Goal: Task Accomplishment & Management: Complete application form

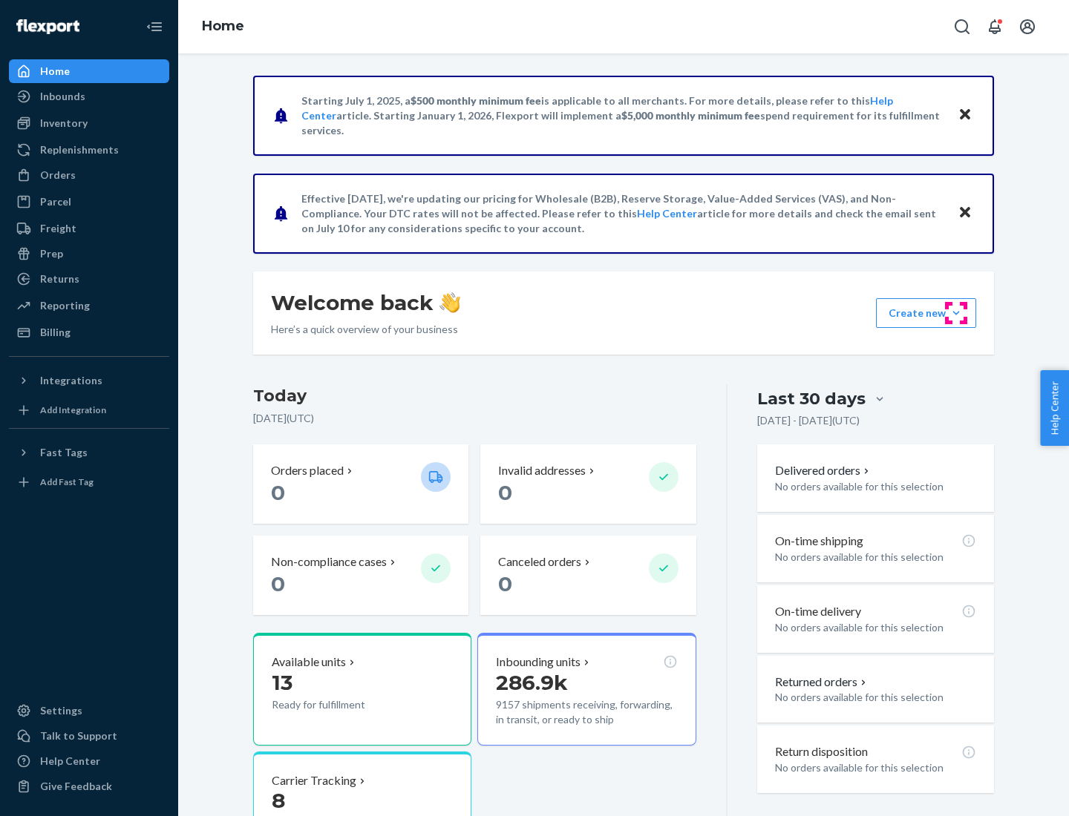
click at [956, 313] on button "Create new Create new inbound Create new order Create new product" at bounding box center [926, 313] width 100 height 30
click at [89, 96] on div "Inbounds" at bounding box center [88, 96] width 157 height 21
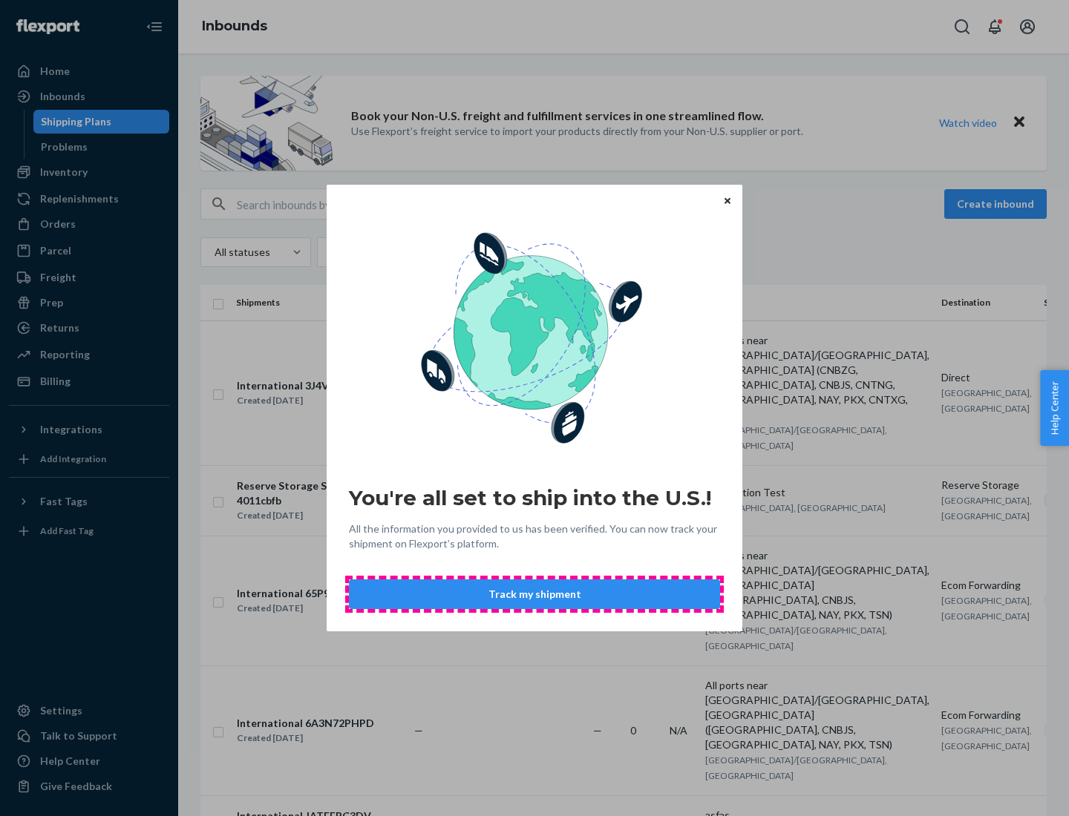
click at [534, 594] on button "Track my shipment" at bounding box center [534, 595] width 371 height 30
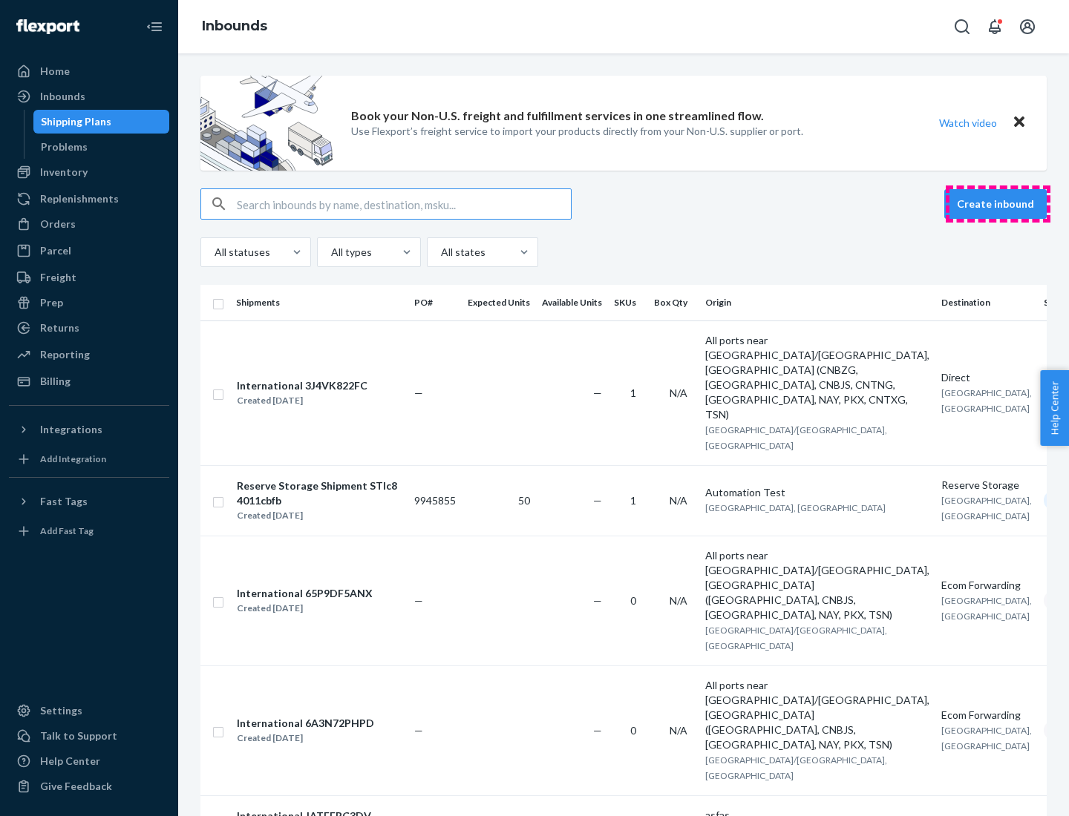
click at [997, 204] on button "Create inbound" at bounding box center [995, 204] width 102 height 30
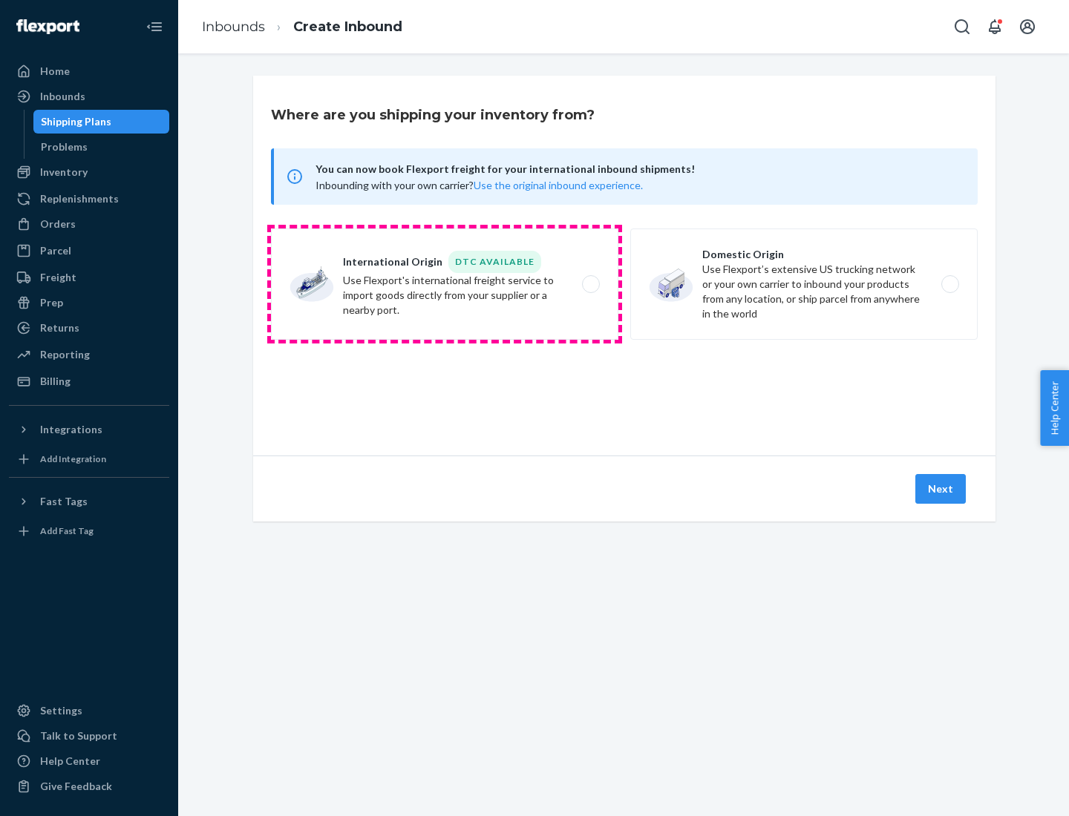
click at [445, 284] on label "International Origin DTC Available Use Flexport's international freight service…" at bounding box center [444, 284] width 347 height 111
click at [590, 284] on input "International Origin DTC Available Use Flexport's international freight service…" at bounding box center [595, 285] width 10 height 10
radio input "true"
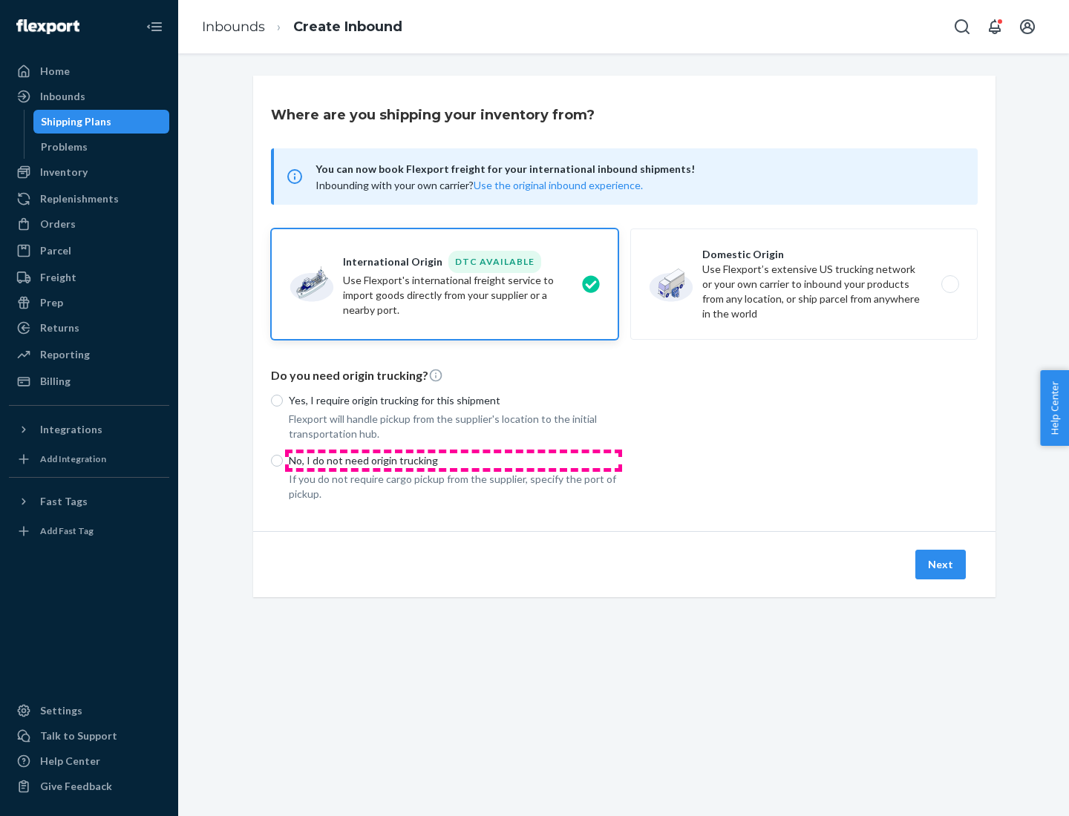
click at [453, 460] on p "No, I do not need origin trucking" at bounding box center [454, 460] width 330 height 15
click at [283, 460] on input "No, I do not need origin trucking" at bounding box center [277, 461] width 12 height 12
radio input "true"
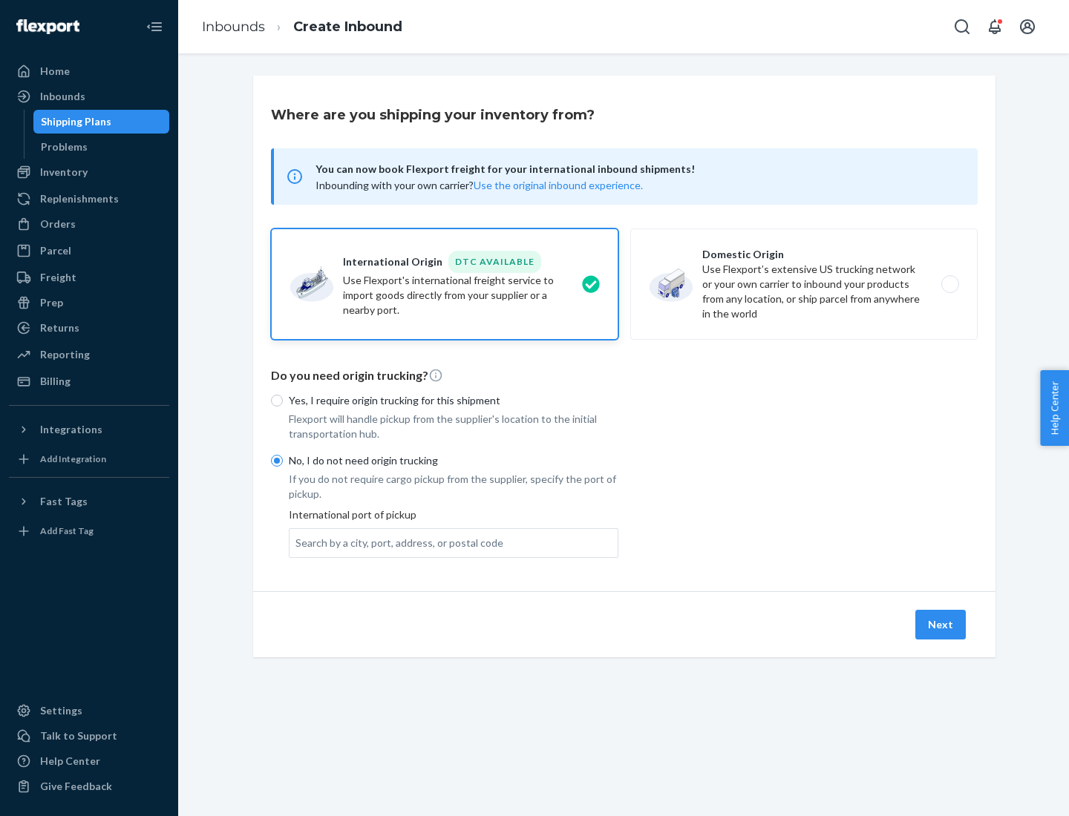
click at [396, 542] on div "Search by a city, port, address, or postal code" at bounding box center [399, 543] width 208 height 15
click at [297, 542] on input "Search by a city, port, address, or postal code" at bounding box center [295, 543] width 1 height 15
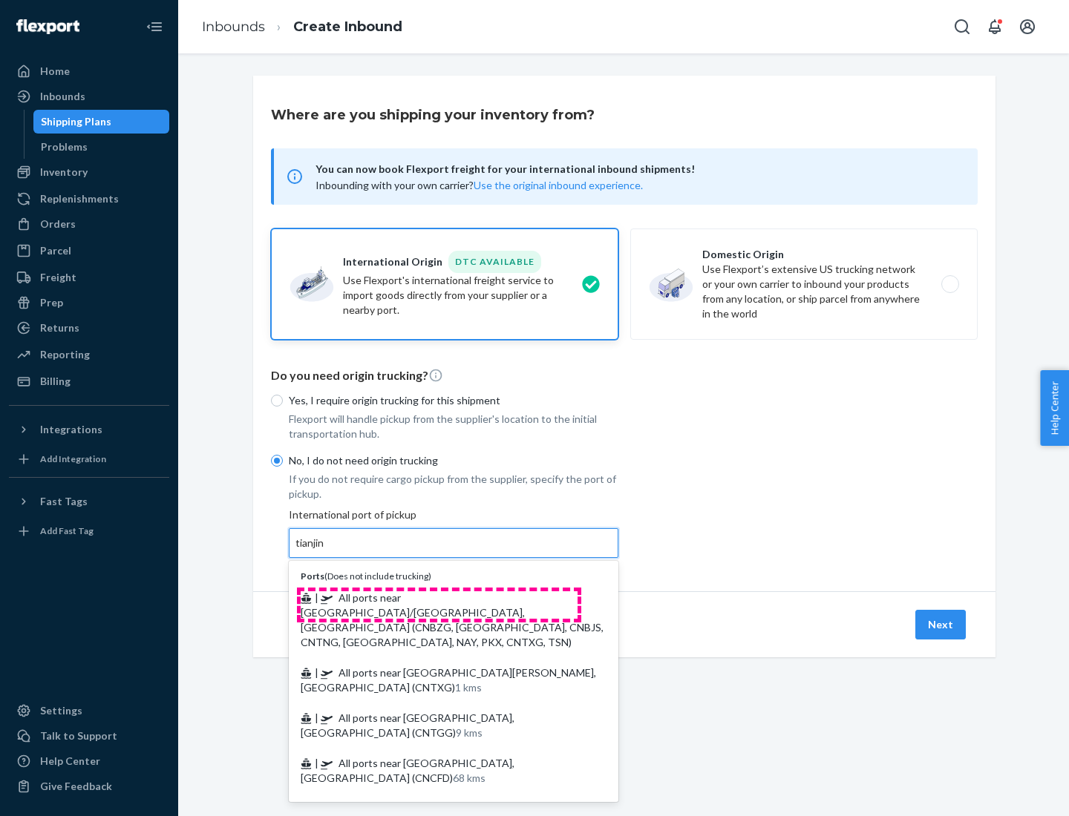
click at [439, 597] on span "| All ports near [GEOGRAPHIC_DATA]/[GEOGRAPHIC_DATA], [GEOGRAPHIC_DATA] (CNBZG,…" at bounding box center [452, 619] width 303 height 57
click at [326, 551] on input "tianjin" at bounding box center [310, 543] width 30 height 15
type input "All ports near [GEOGRAPHIC_DATA]/[GEOGRAPHIC_DATA], [GEOGRAPHIC_DATA] (CNBZG, […"
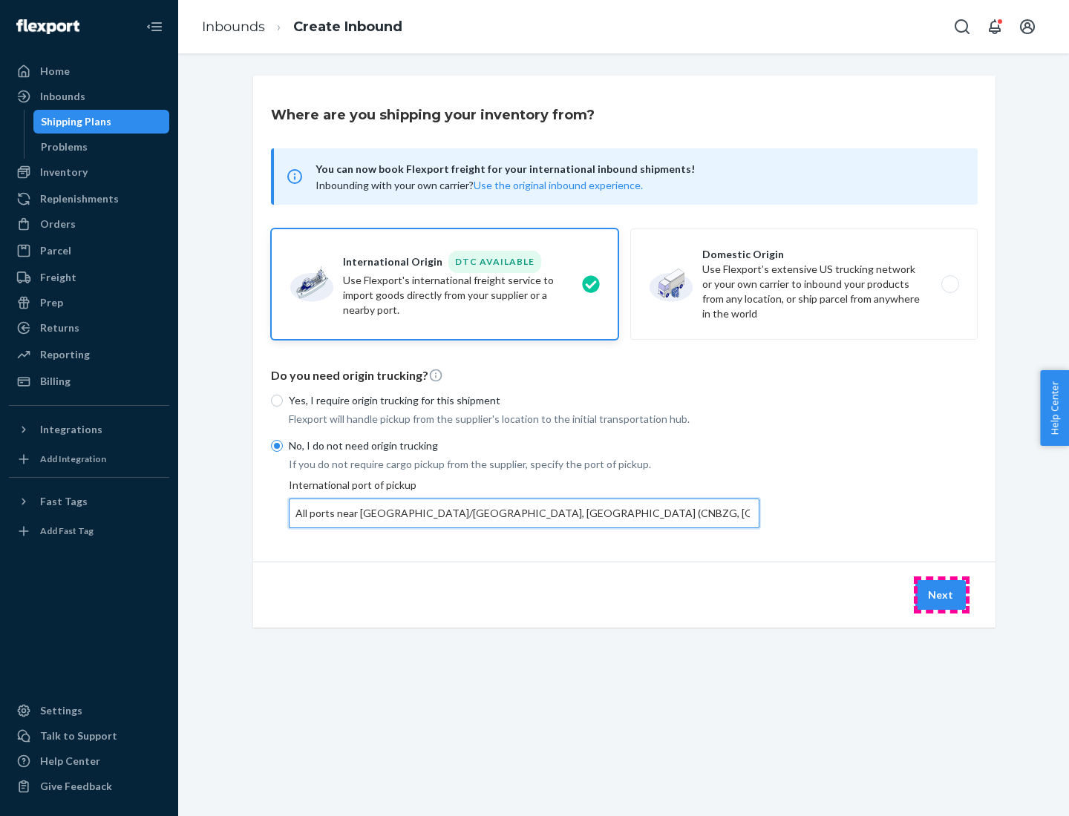
click at [941, 594] on button "Next" at bounding box center [940, 595] width 50 height 30
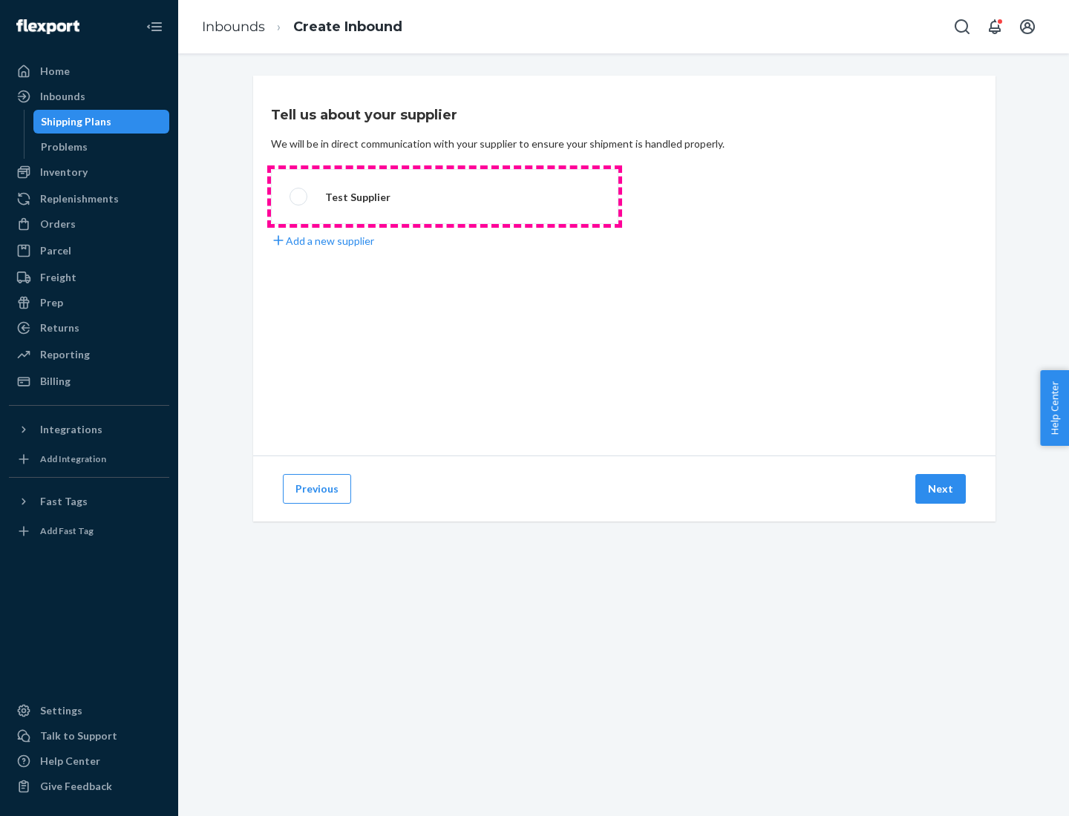
click at [445, 197] on label "Test Supplier" at bounding box center [444, 196] width 347 height 55
click at [299, 197] on input "Test Supplier" at bounding box center [294, 197] width 10 height 10
radio input "true"
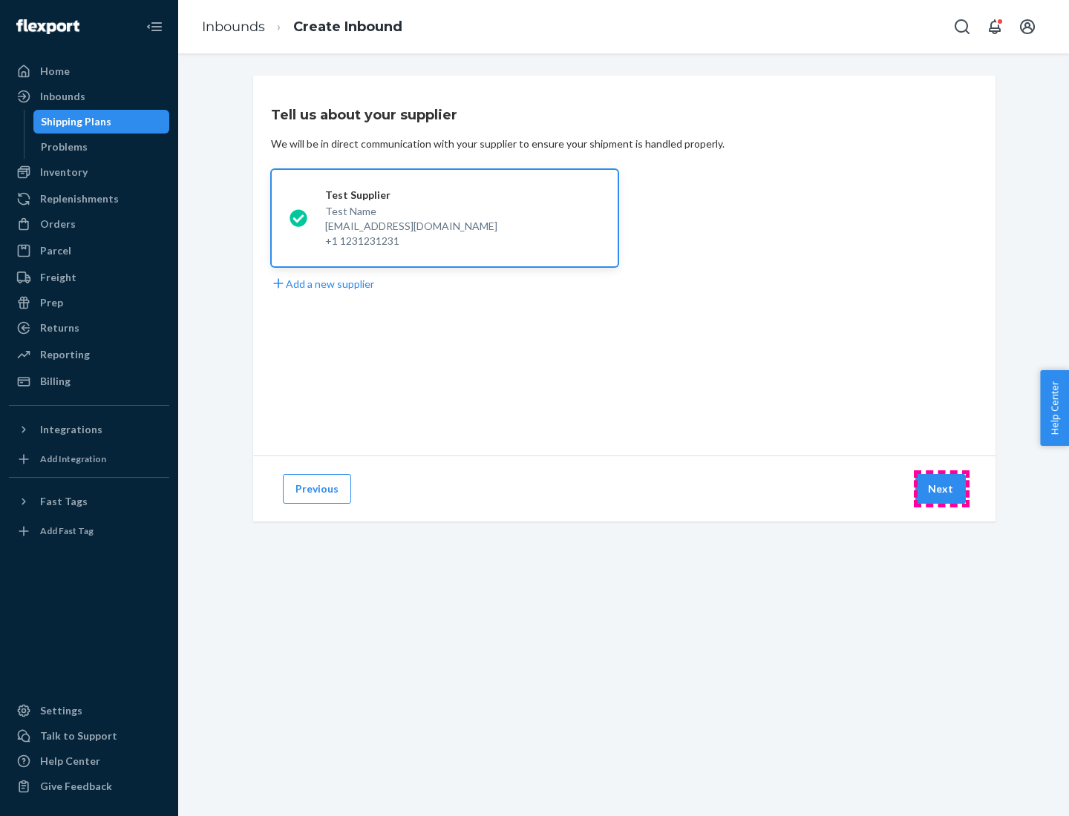
click at [941, 489] on button "Next" at bounding box center [940, 489] width 50 height 30
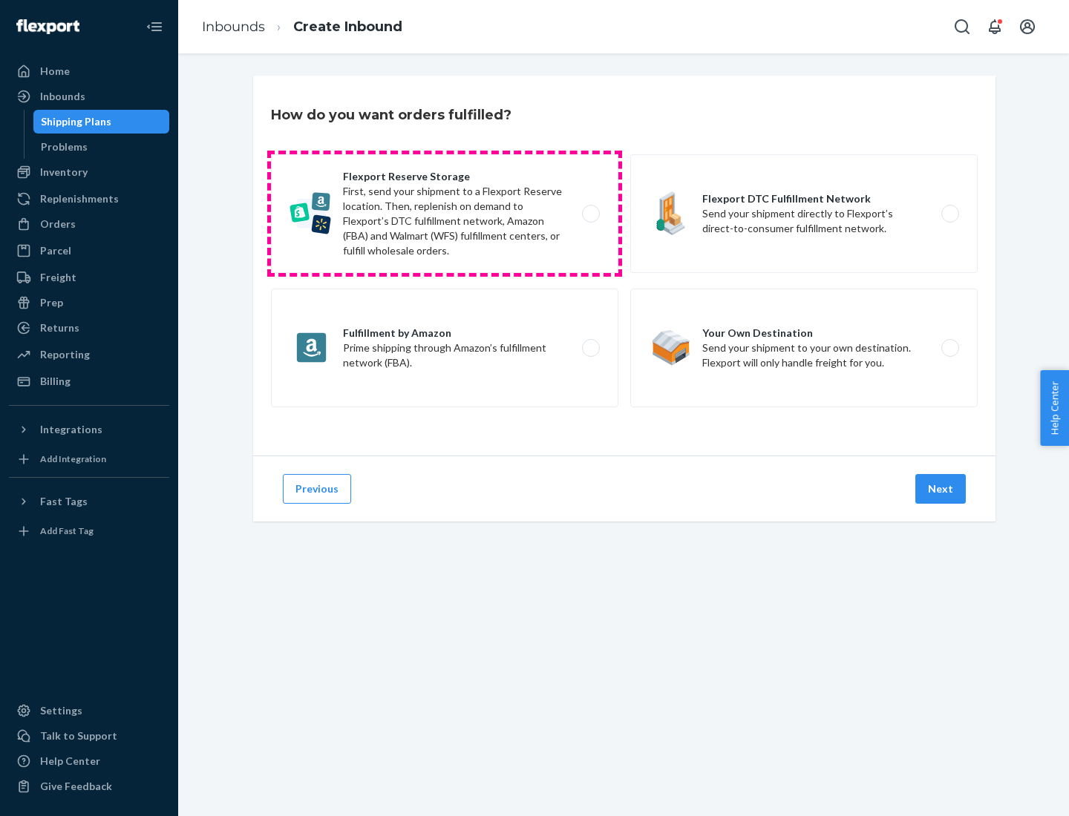
click at [445, 214] on label "Flexport Reserve Storage First, send your shipment to a Flexport Reserve locati…" at bounding box center [444, 213] width 347 height 119
click at [590, 214] on input "Flexport Reserve Storage First, send your shipment to a Flexport Reserve locati…" at bounding box center [595, 214] width 10 height 10
radio input "true"
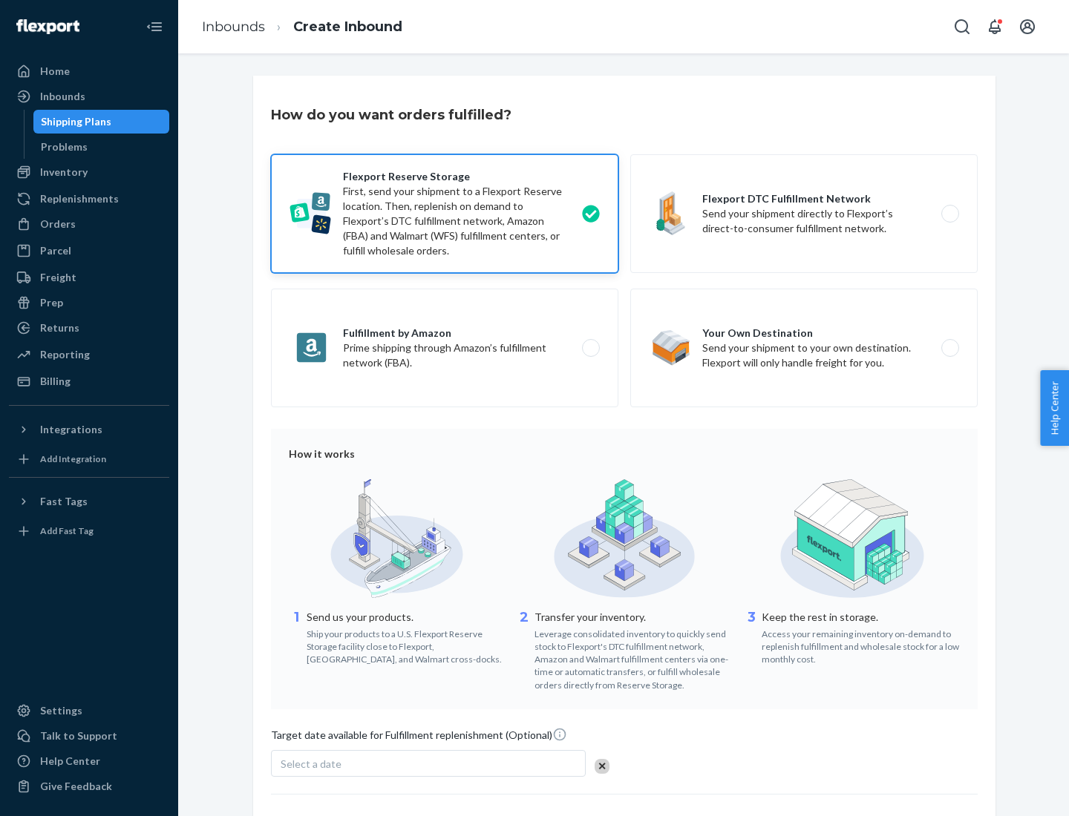
scroll to position [122, 0]
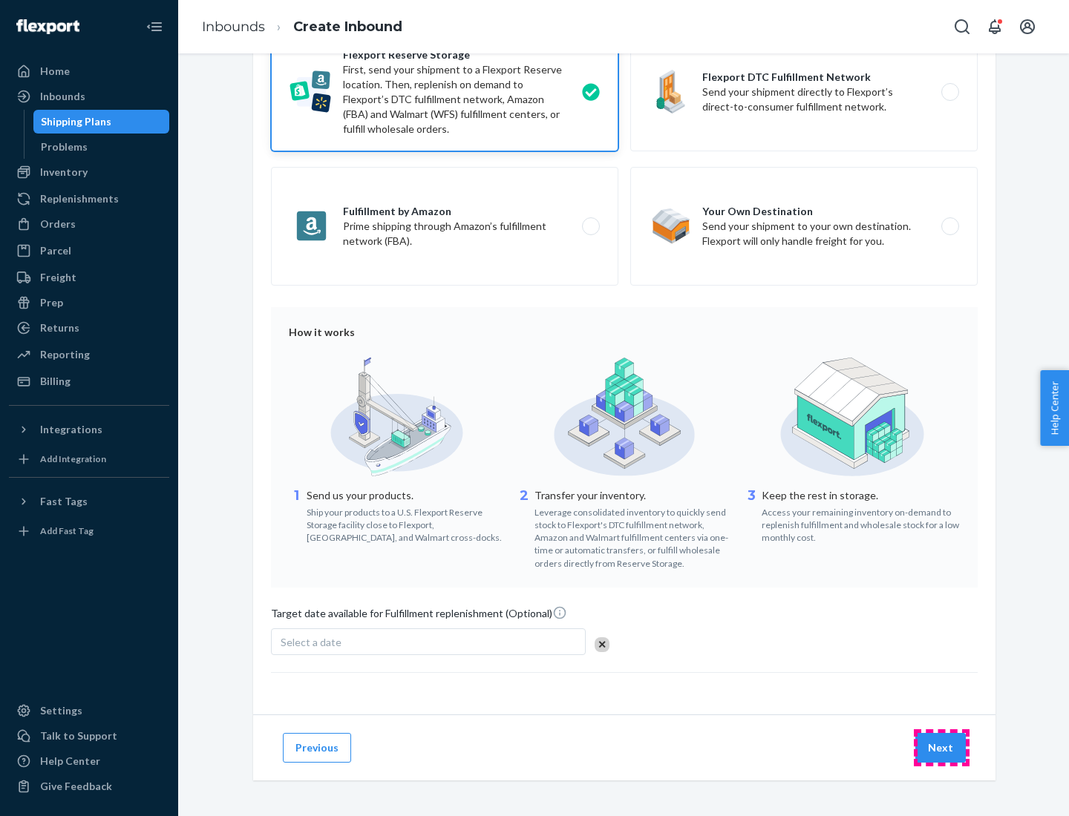
click at [941, 747] on button "Next" at bounding box center [940, 748] width 50 height 30
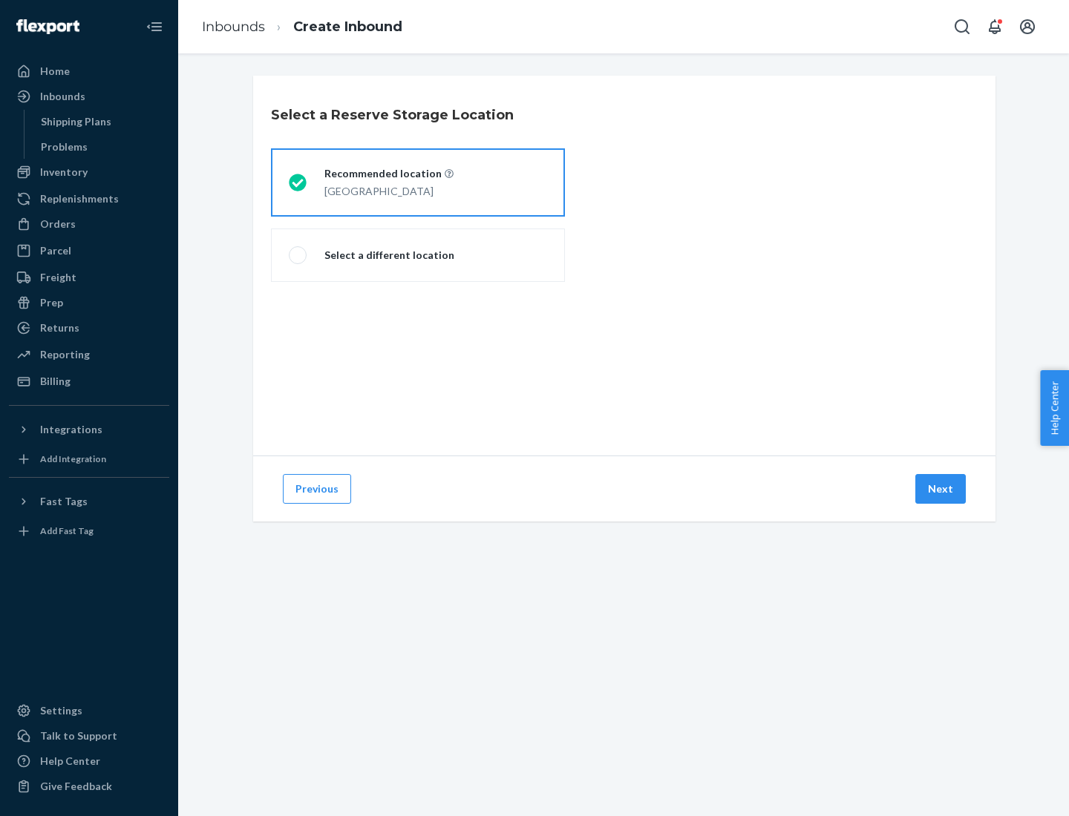
click at [418, 183] on div "[GEOGRAPHIC_DATA]" at bounding box center [388, 190] width 129 height 18
click at [298, 183] on input "Recommended location [GEOGRAPHIC_DATA]" at bounding box center [294, 183] width 10 height 10
click at [941, 489] on button "Next" at bounding box center [940, 489] width 50 height 30
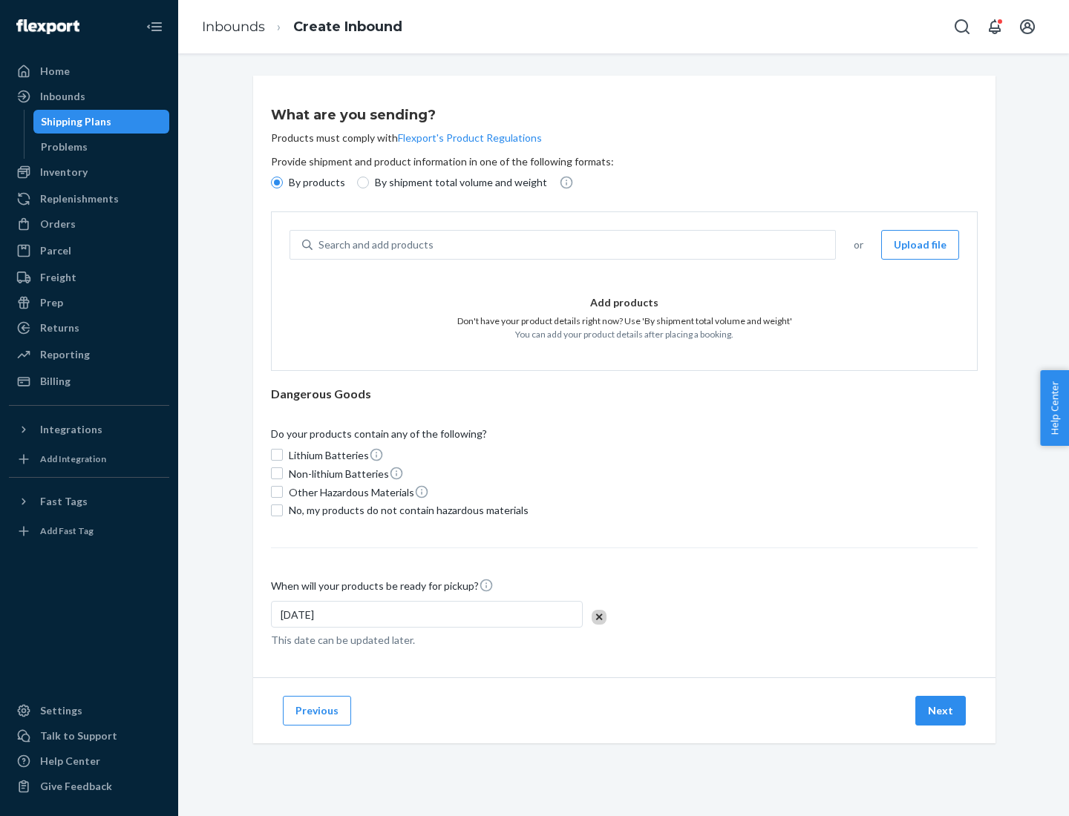
click at [574, 245] on div "Search and add products" at bounding box center [573, 245] width 522 height 27
click at [320, 245] on input "Search and add products" at bounding box center [318, 244] width 1 height 15
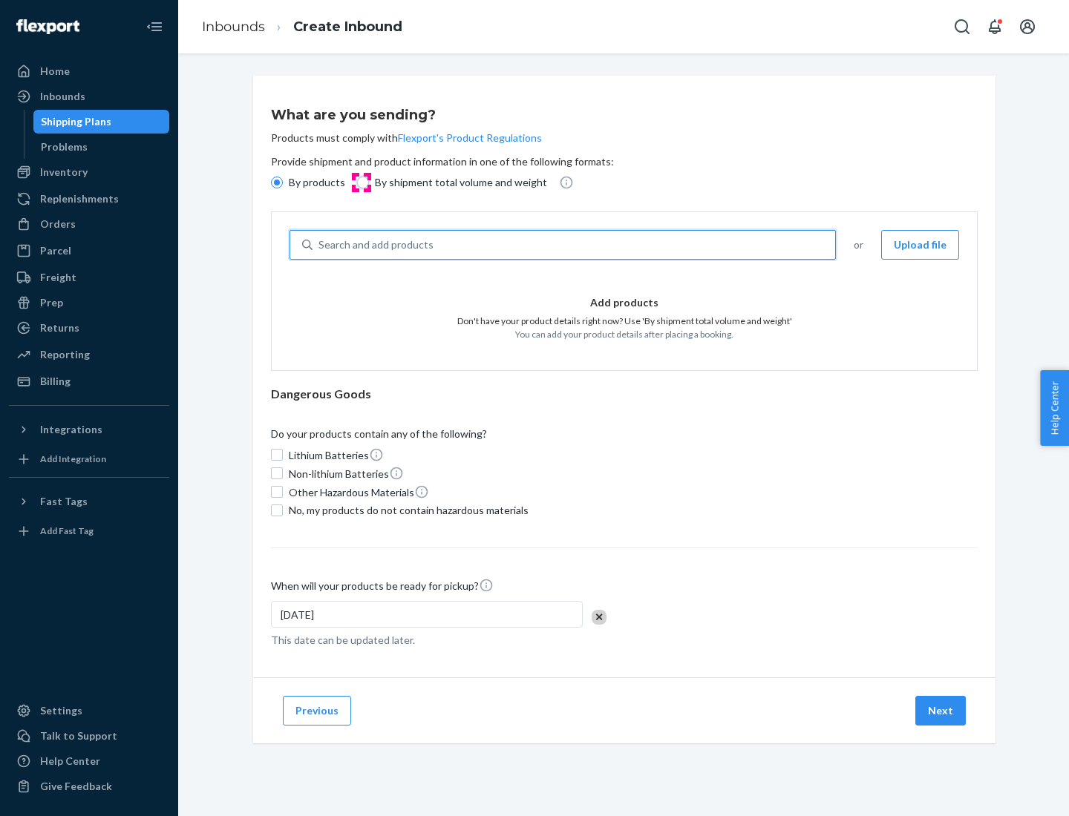
click at [361, 183] on input "By shipment total volume and weight" at bounding box center [363, 183] width 12 height 12
radio input "true"
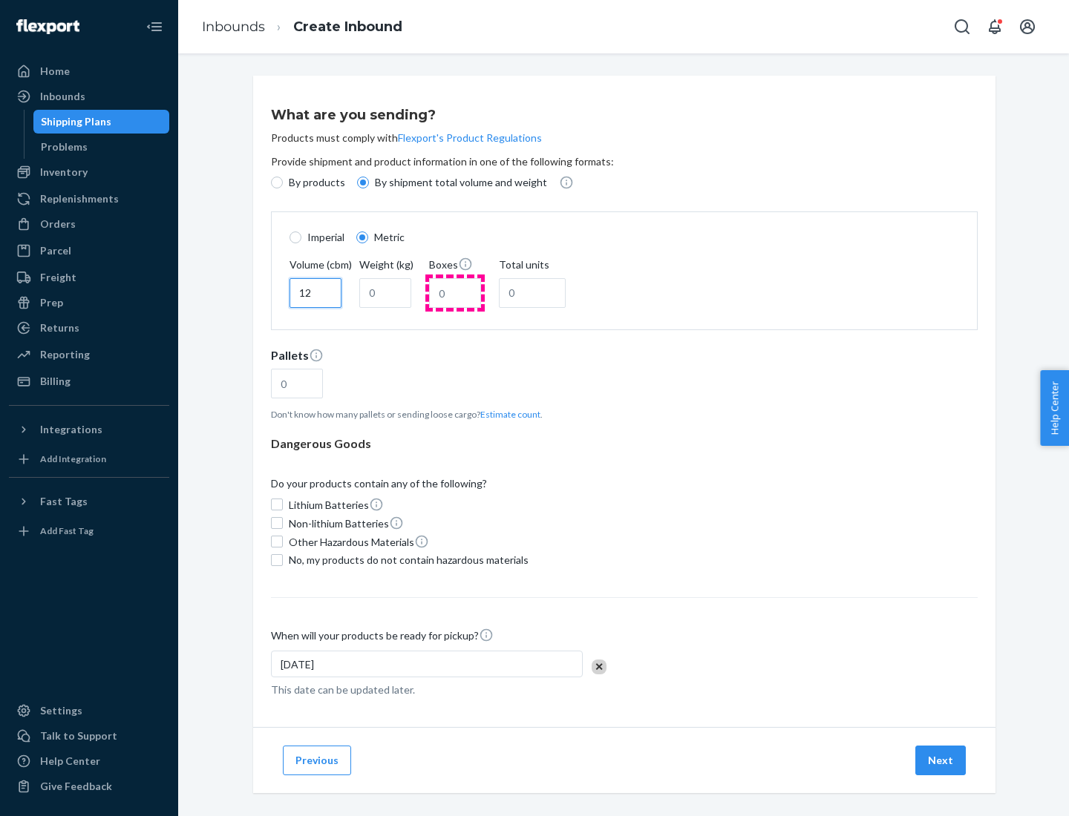
type input "12"
type input "22"
type input "222"
type input "121"
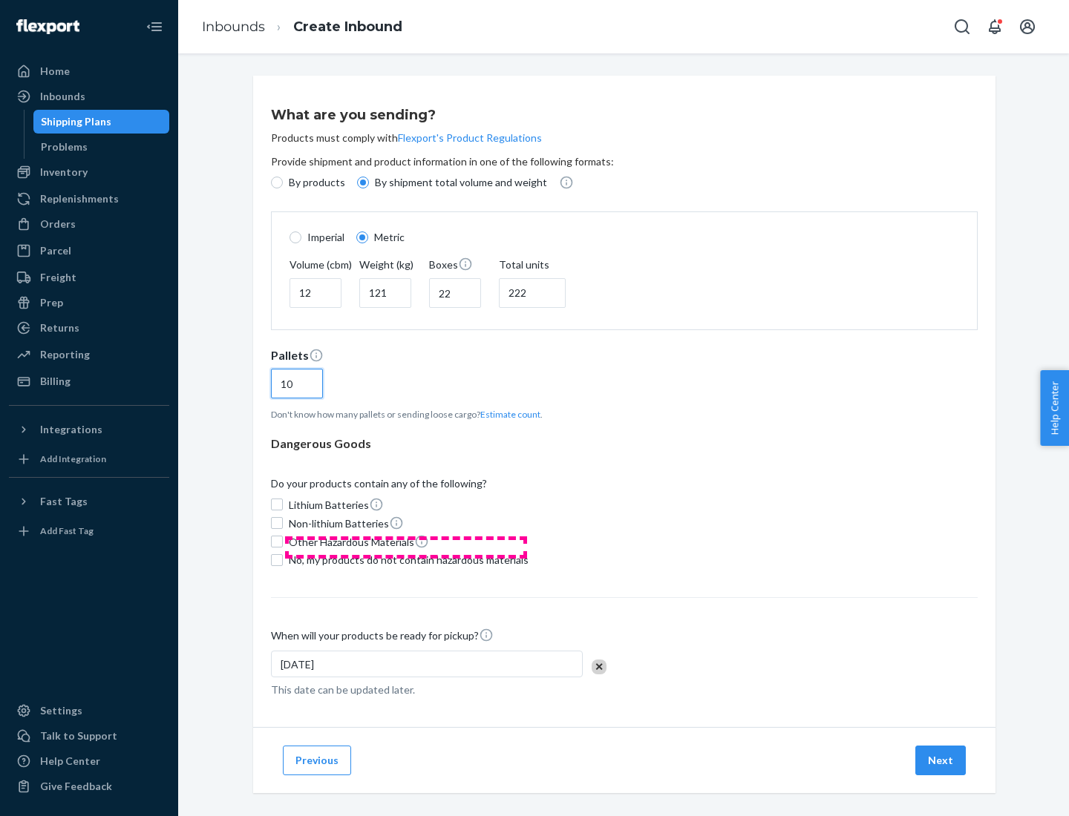
scroll to position [13, 0]
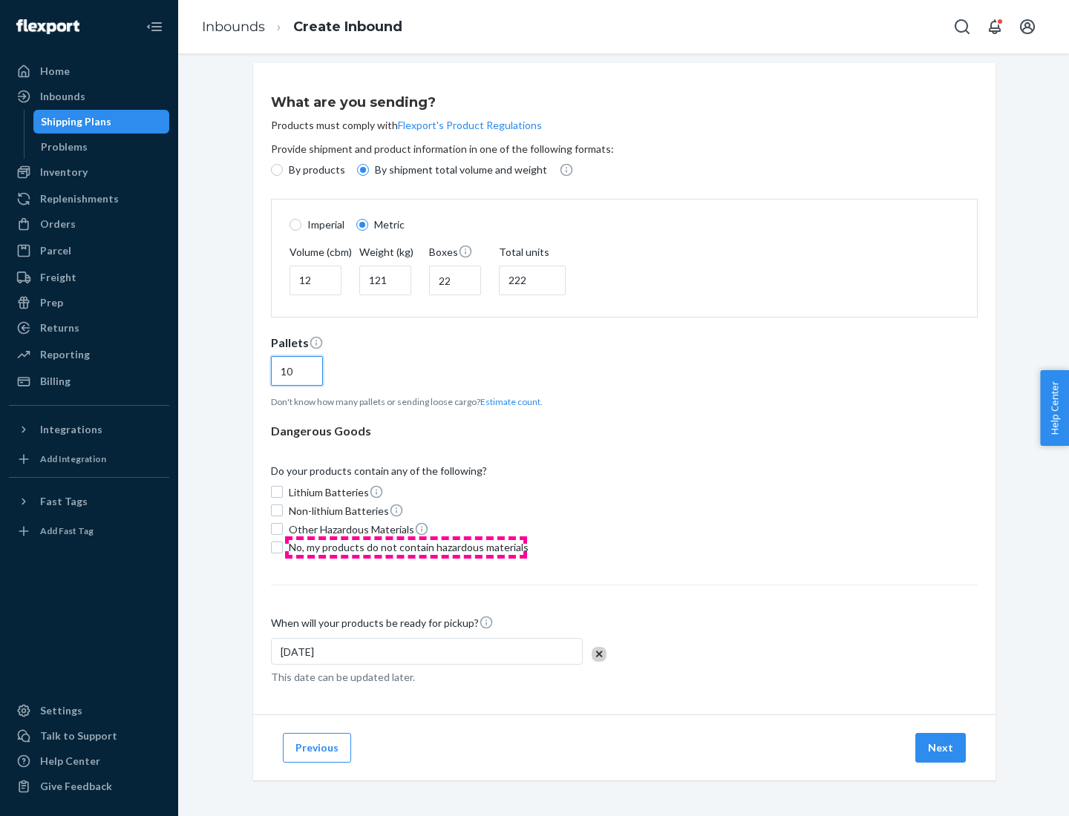
type input "10"
click at [406, 547] on span "No, my products do not contain hazardous materials" at bounding box center [409, 547] width 240 height 15
click at [283, 547] on input "No, my products do not contain hazardous materials" at bounding box center [277, 548] width 12 height 12
checkbox input "true"
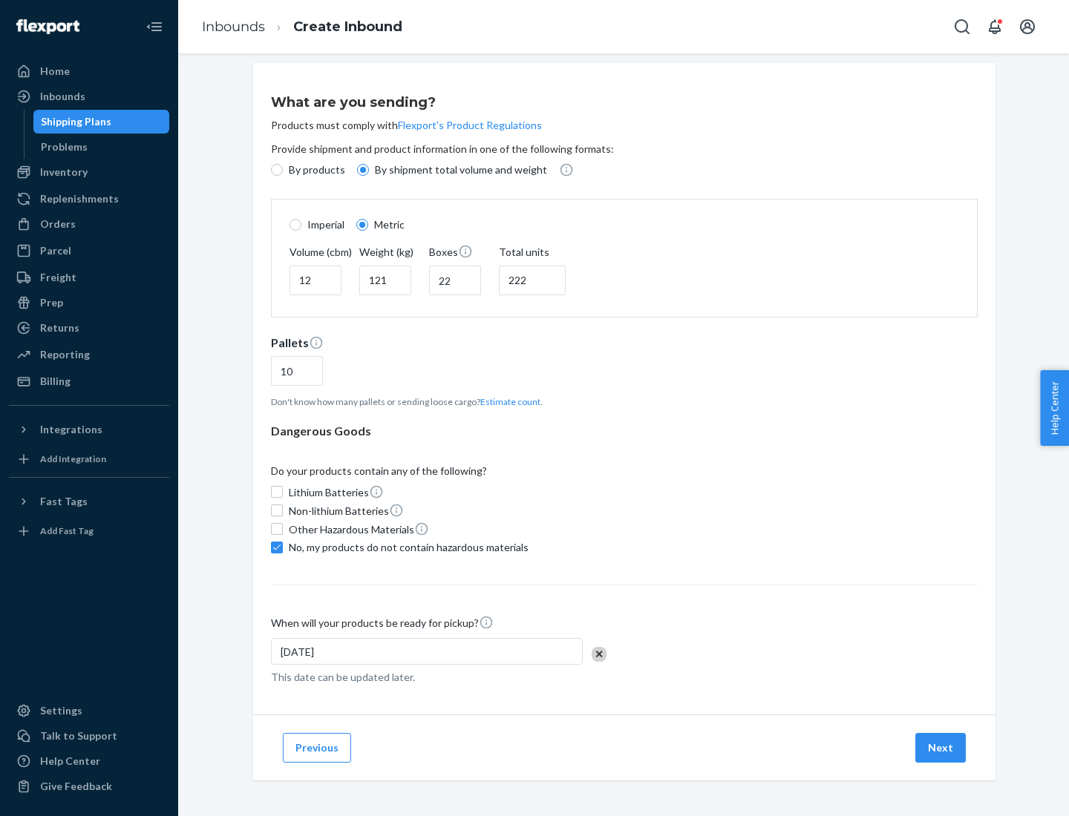
click at [941, 747] on button "Next" at bounding box center [940, 748] width 50 height 30
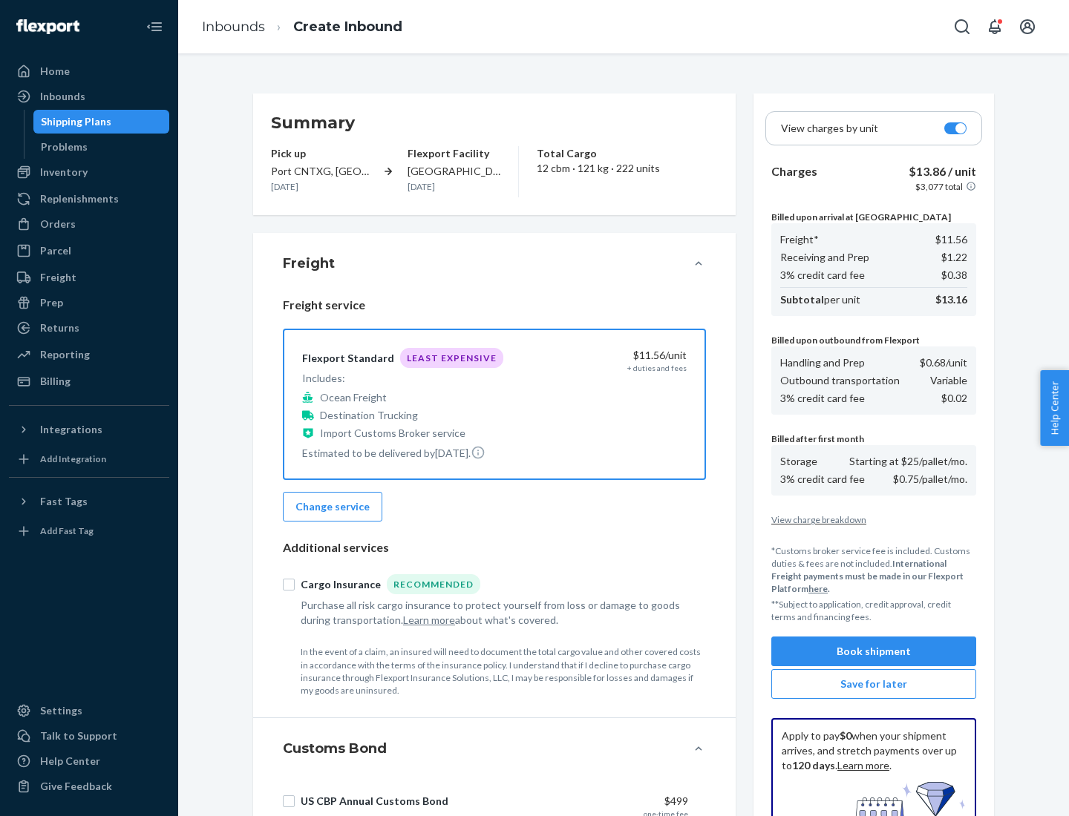
scroll to position [217, 0]
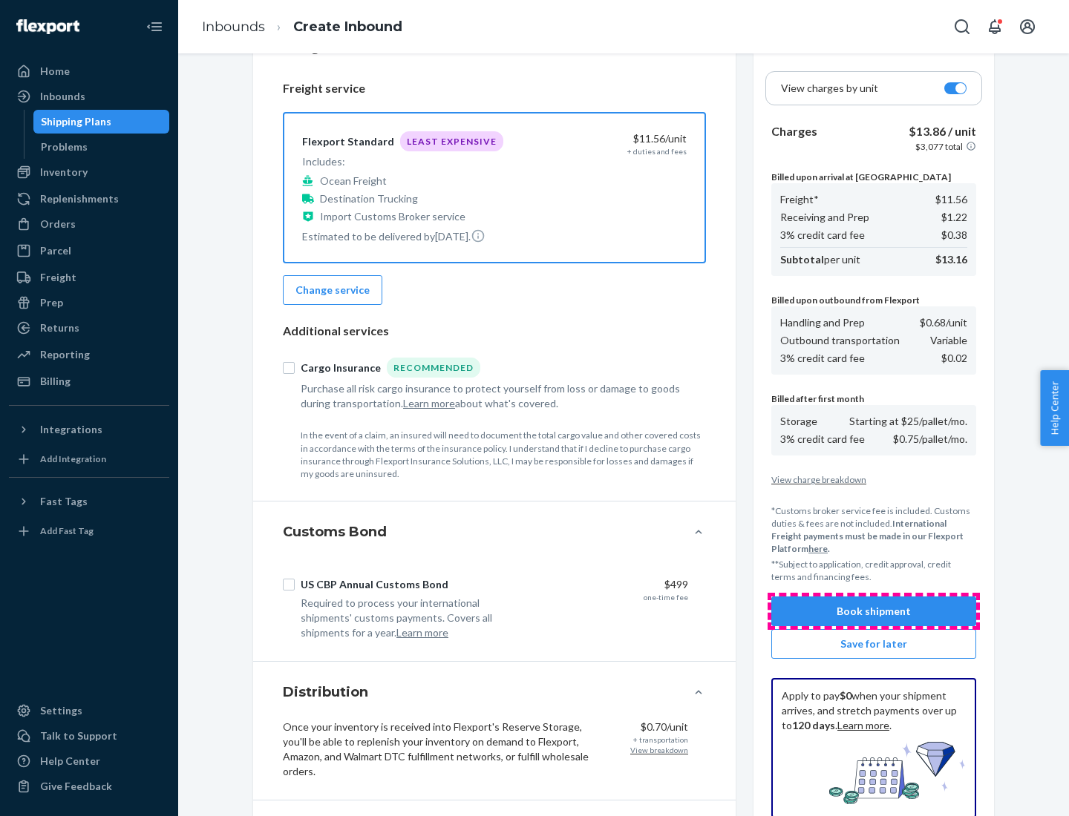
click at [873, 612] on button "Book shipment" at bounding box center [873, 612] width 205 height 30
